Goal: Book appointment/travel/reservation

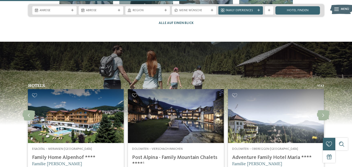
scroll to position [1056, 0]
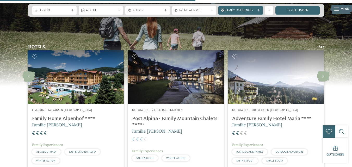
click at [212, 104] on div "Dolomiten – Vierschach-Innichen Post Alpina - Family Mountain Chalets ****ˢ Fam…" at bounding box center [176, 135] width 96 height 63
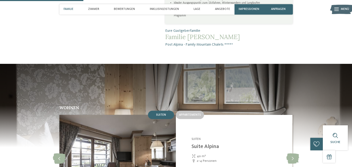
scroll to position [361, 0]
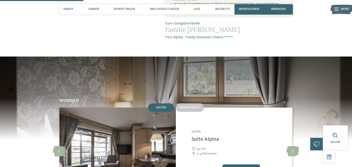
click at [71, 9] on span "Familie" at bounding box center [69, 9] width 10 height 3
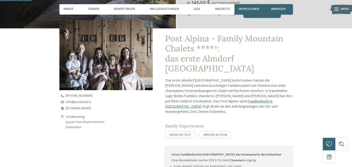
scroll to position [132, 0]
click at [98, 7] on div "Zimmer" at bounding box center [93, 9] width 15 height 10
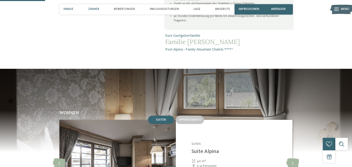
scroll to position [373, 0]
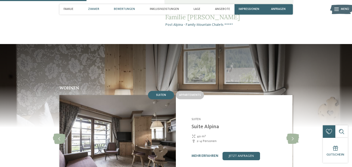
click at [125, 10] on span "Bewertungen" at bounding box center [124, 9] width 21 height 3
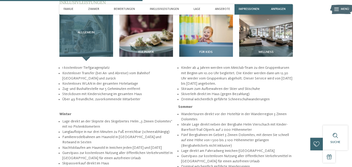
scroll to position [647, 0]
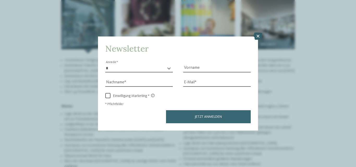
click at [261, 37] on icon at bounding box center [258, 36] width 9 height 7
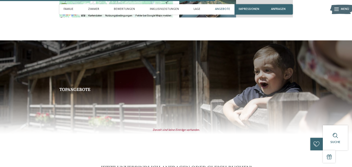
scroll to position [931, 0]
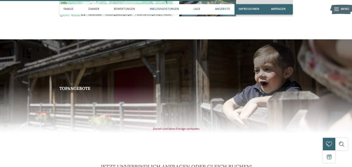
click at [165, 7] on div "Inklusivleistungen" at bounding box center [164, 9] width 33 height 10
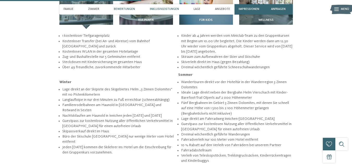
scroll to position [594, 0]
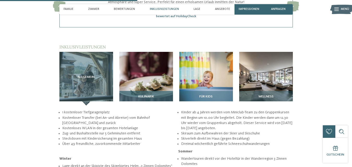
click at [135, 58] on img at bounding box center [146, 79] width 54 height 54
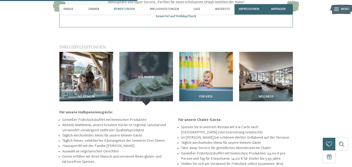
click at [210, 63] on img at bounding box center [206, 79] width 54 height 54
